Goal: Task Accomplishment & Management: Use online tool/utility

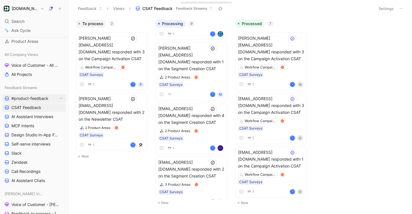
scroll to position [62, 0]
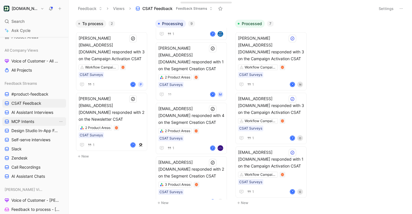
click at [32, 118] on span "MCP Intents" at bounding box center [22, 121] width 23 height 6
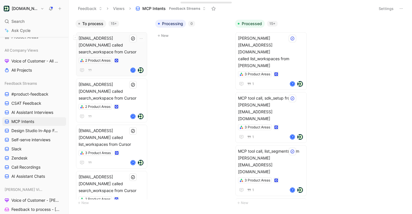
click at [129, 50] on div "[EMAIL_ADDRESS][DOMAIN_NAME] called search_workspace from Cursor 2 Product Area…" at bounding box center [112, 54] width 66 height 39
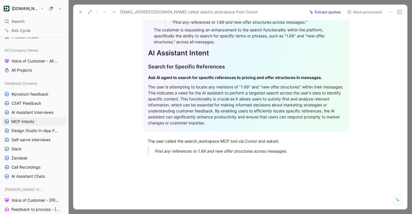
scroll to position [104, 0]
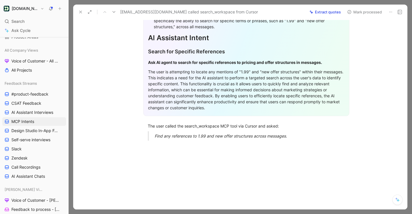
drag, startPoint x: 305, startPoint y: 138, endPoint x: 247, endPoint y: 113, distance: 63.3
click at [247, 113] on div "General Feedback Prompt Below is the analysis of the customer feedback provided…" at bounding box center [246, 51] width 322 height 187
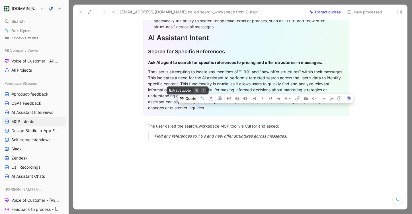
click at [189, 99] on button "Quote" at bounding box center [188, 98] width 20 height 9
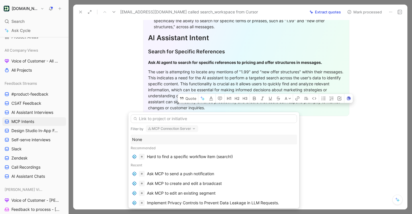
click at [180, 129] on button "MCP Connection Server" at bounding box center [172, 128] width 52 height 7
click at [211, 125] on div "Filter by MCP Connection Server" at bounding box center [214, 128] width 166 height 7
click at [211, 122] on input "text" at bounding box center [214, 118] width 166 height 9
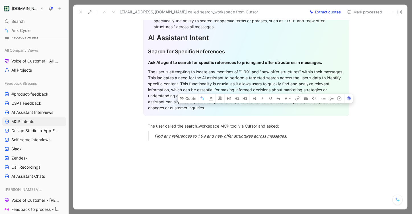
drag, startPoint x: 293, startPoint y: 136, endPoint x: 144, endPoint y: 120, distance: 150.1
click at [144, 120] on div "General Feedback Prompt Below is the analysis of the customer feedback provided…" at bounding box center [246, 51] width 322 height 187
click at [190, 99] on button "Quote" at bounding box center [188, 98] width 20 height 9
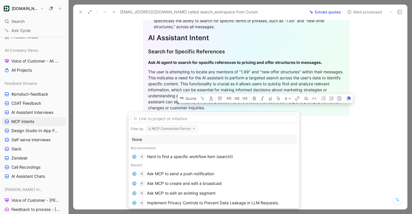
click at [168, 141] on div "None" at bounding box center [213, 139] width 163 height 7
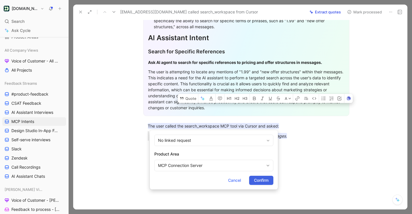
click at [264, 181] on span "Confirm" at bounding box center [261, 180] width 15 height 7
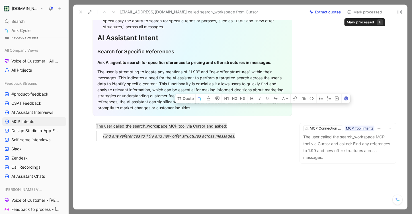
click at [359, 12] on button "Mark processed" at bounding box center [365, 12] width 40 height 8
